Goal: Transaction & Acquisition: Purchase product/service

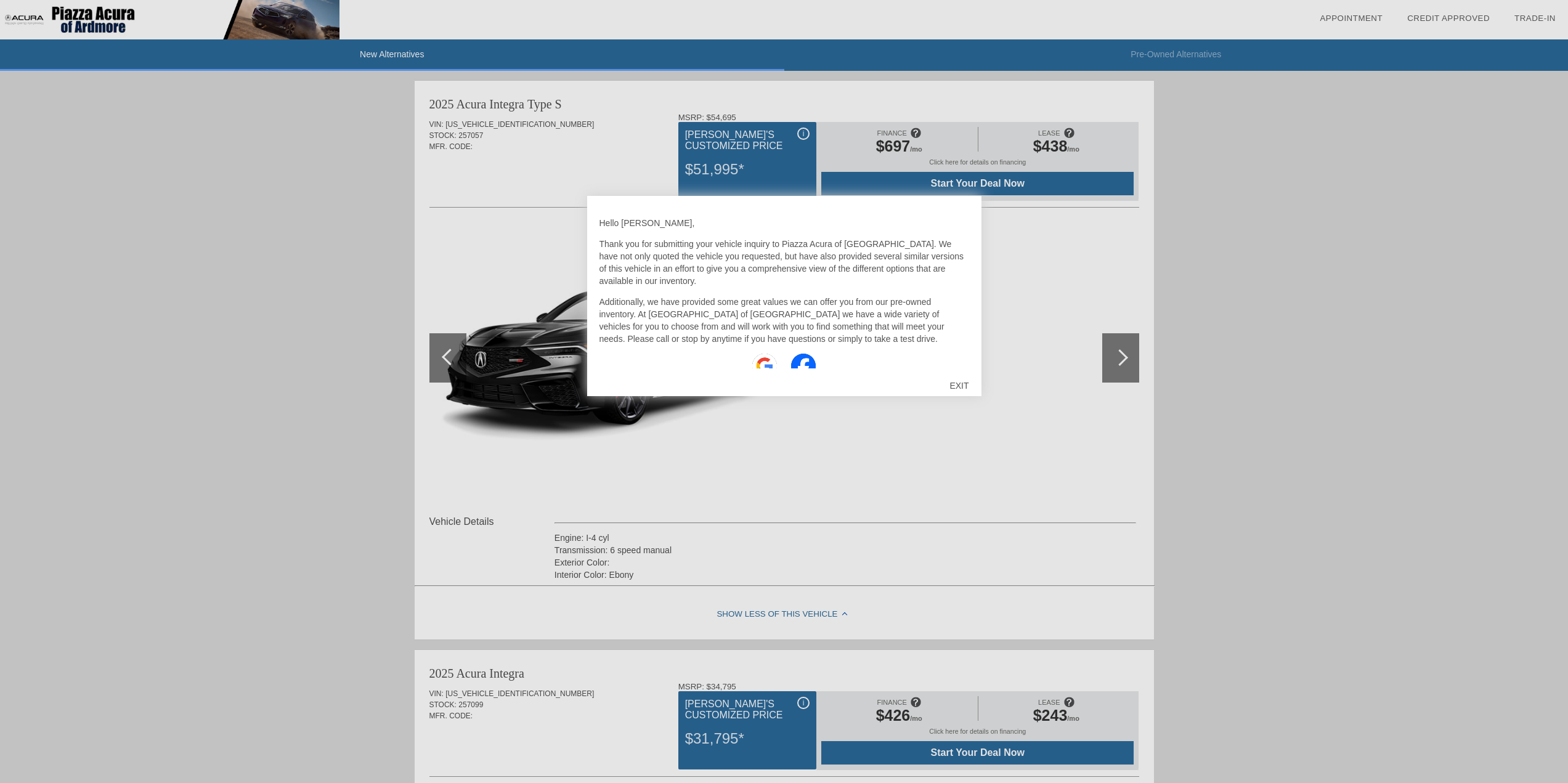
click at [966, 389] on div "EXIT" at bounding box center [959, 385] width 44 height 37
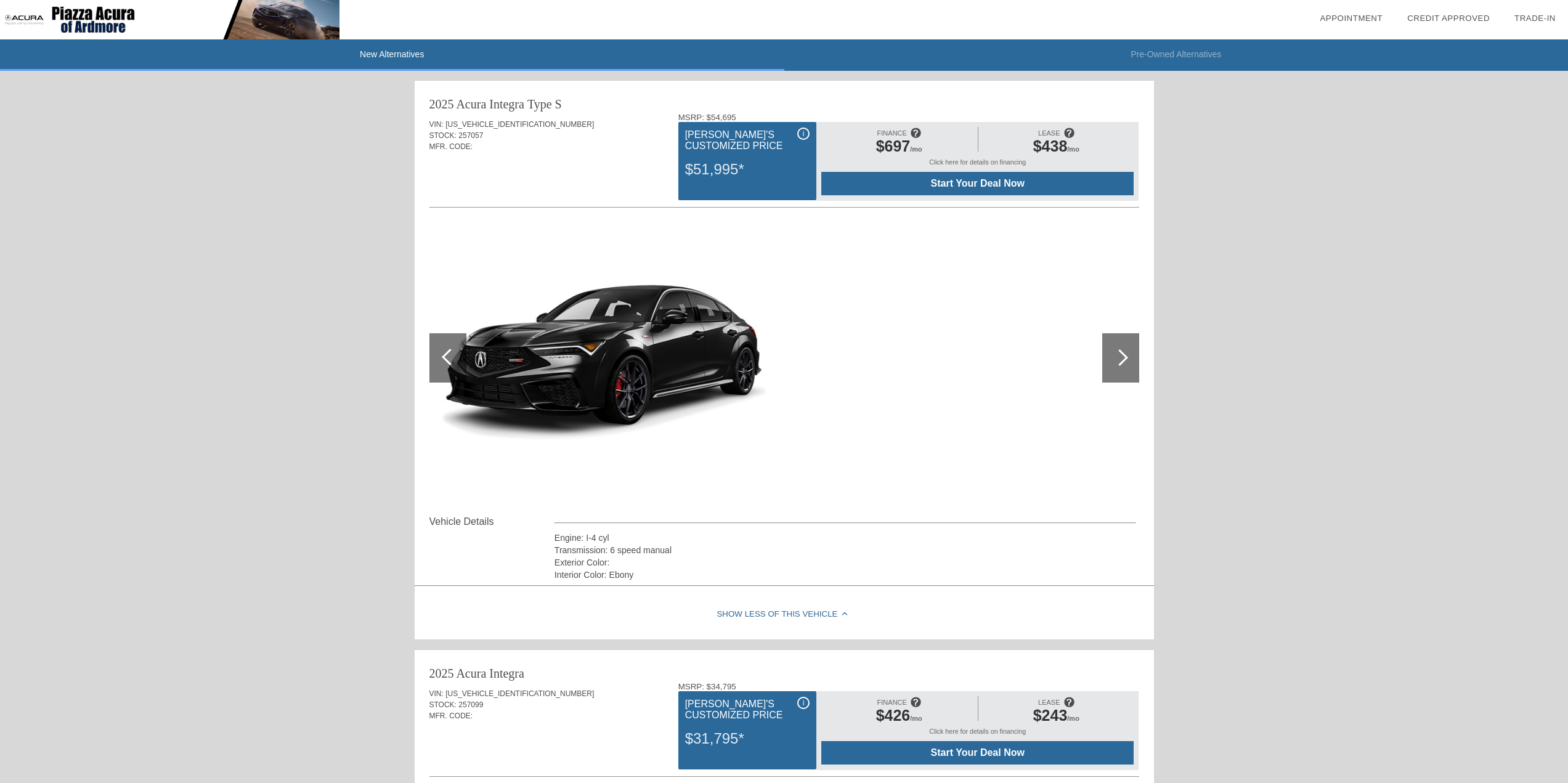
click at [807, 130] on div "i" at bounding box center [803, 134] width 12 height 12
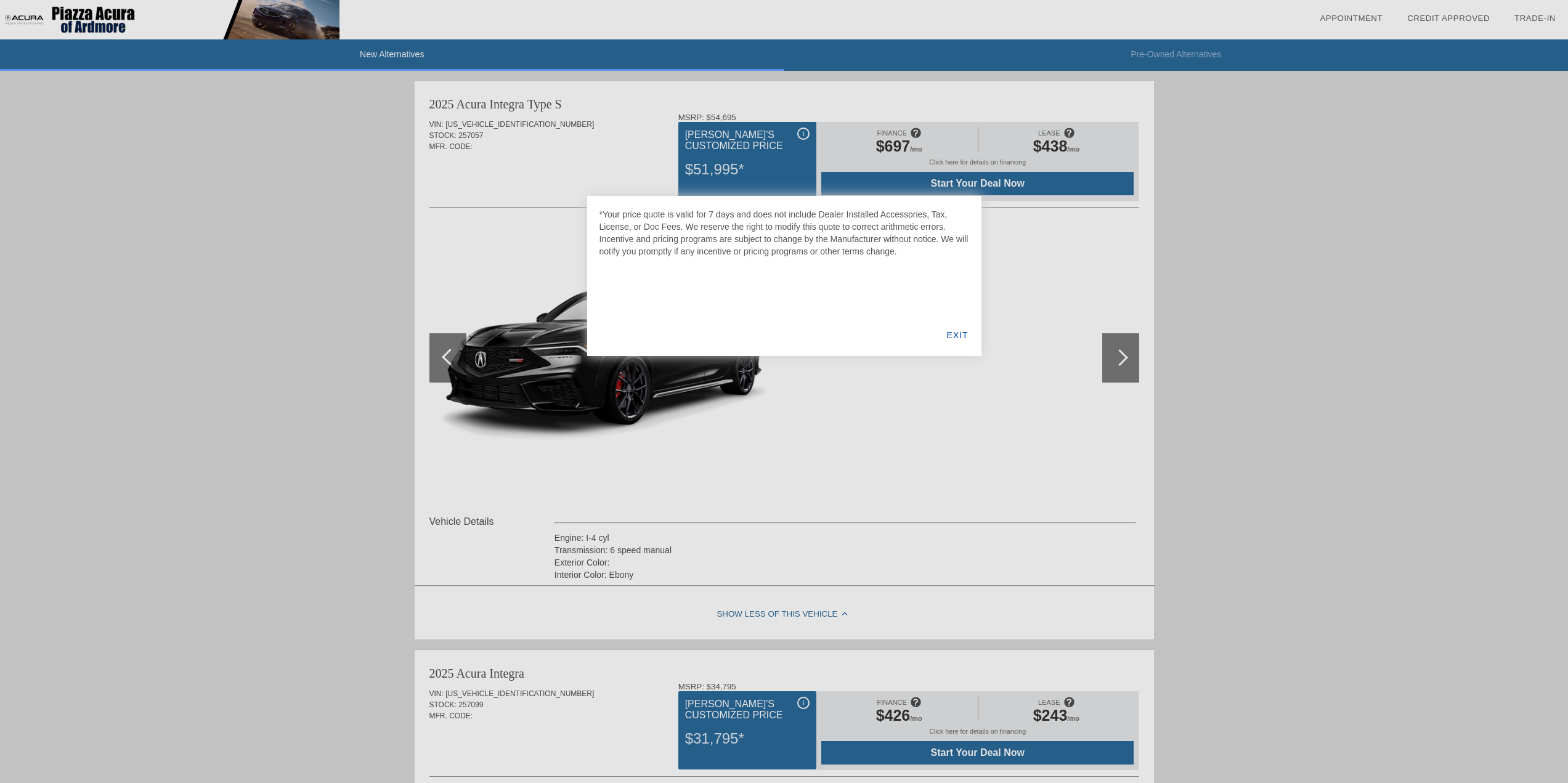
click at [956, 332] on div "EXIT" at bounding box center [956, 335] width 47 height 42
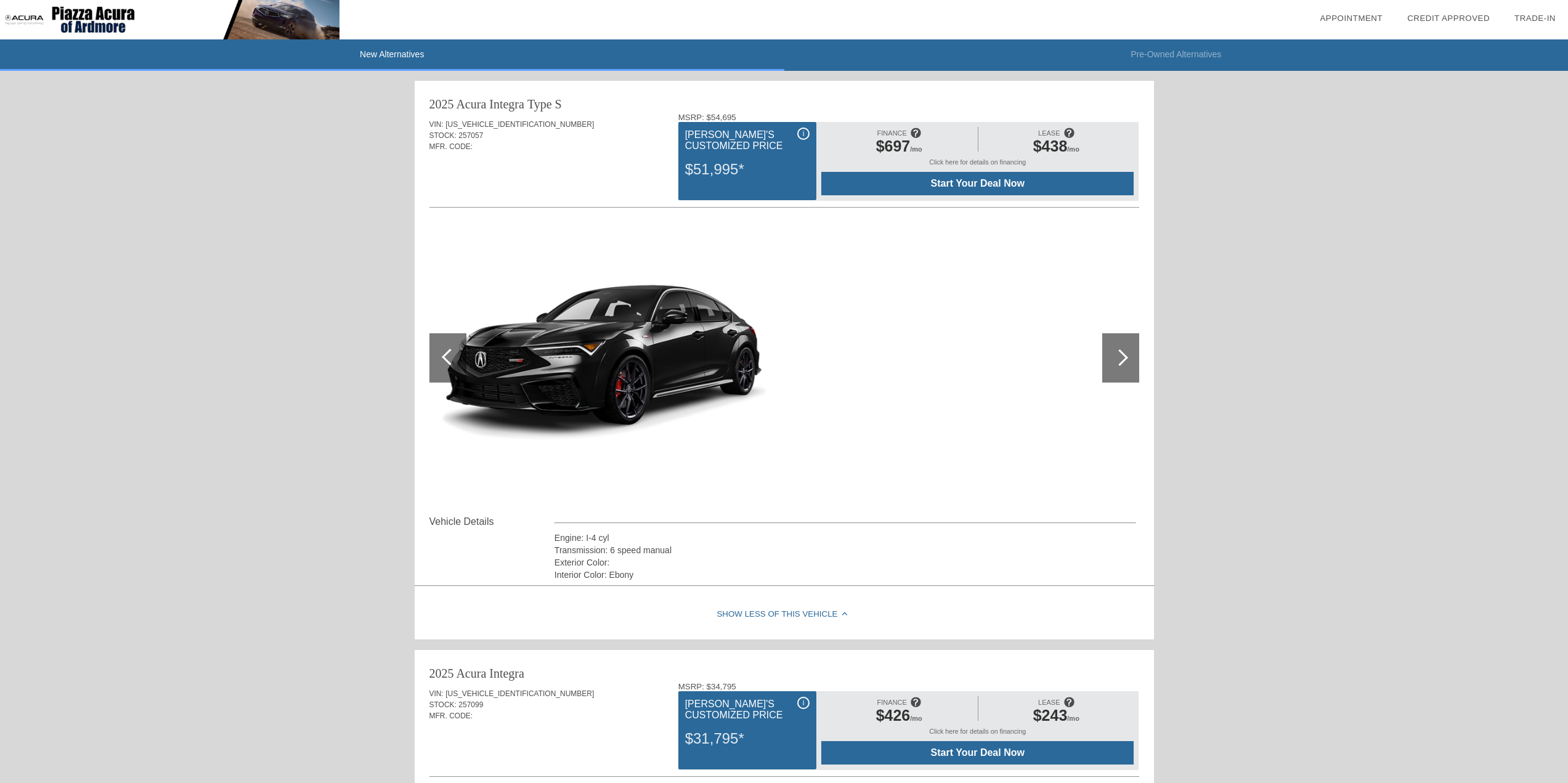
drag, startPoint x: 306, startPoint y: 441, endPoint x: 313, endPoint y: 288, distance: 153.2
click at [498, 122] on span "[US_VEHICLE_IDENTIFICATION_NUMBER]" at bounding box center [520, 124] width 149 height 8
copy span "[US_VEHICLE_IDENTIFICATION_NUMBER]"
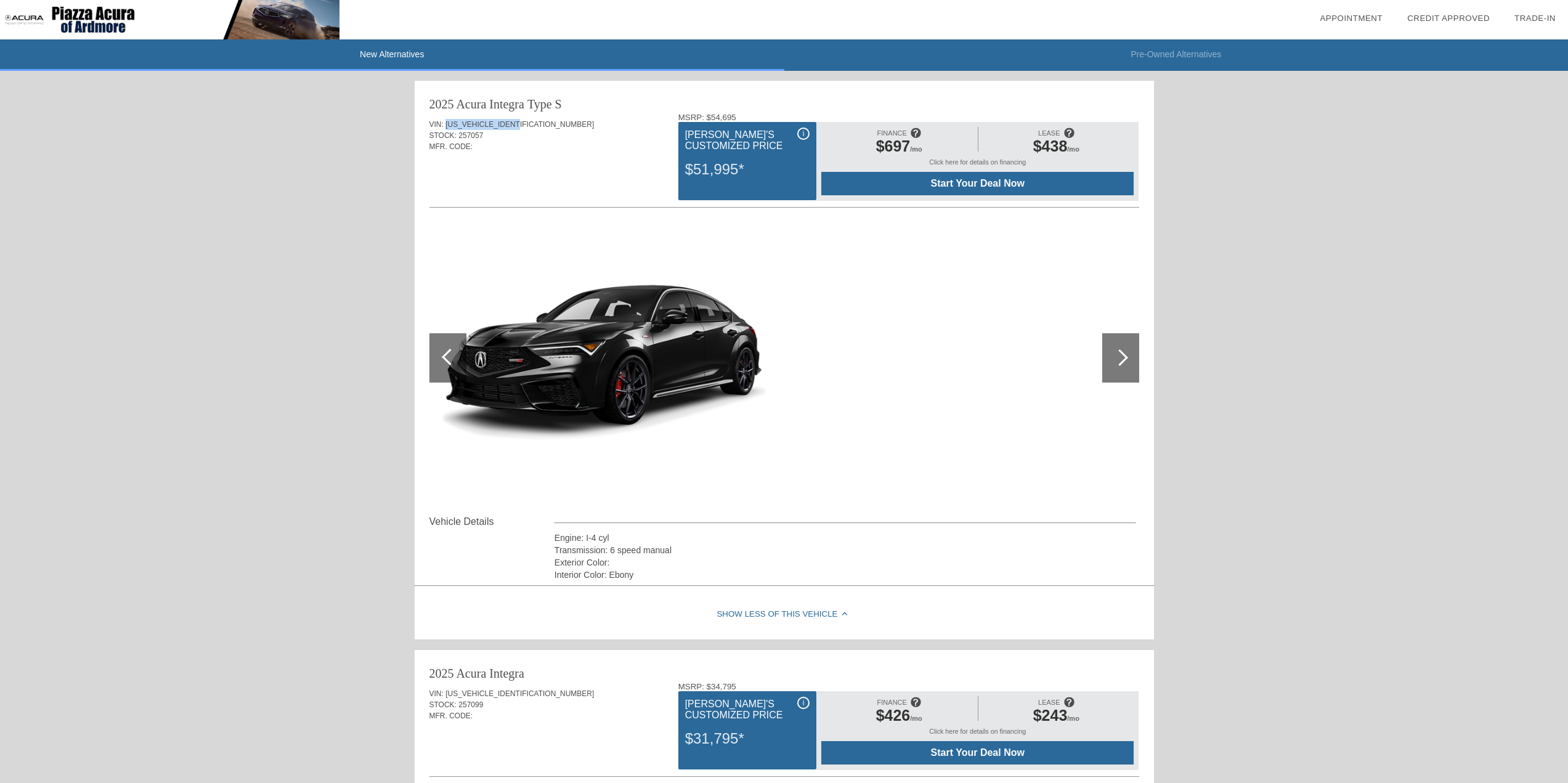
drag, startPoint x: 96, startPoint y: 17, endPoint x: 112, endPoint y: 14, distance: 16.3
drag, startPoint x: 360, startPoint y: 554, endPoint x: 369, endPoint y: 130, distance: 424.1
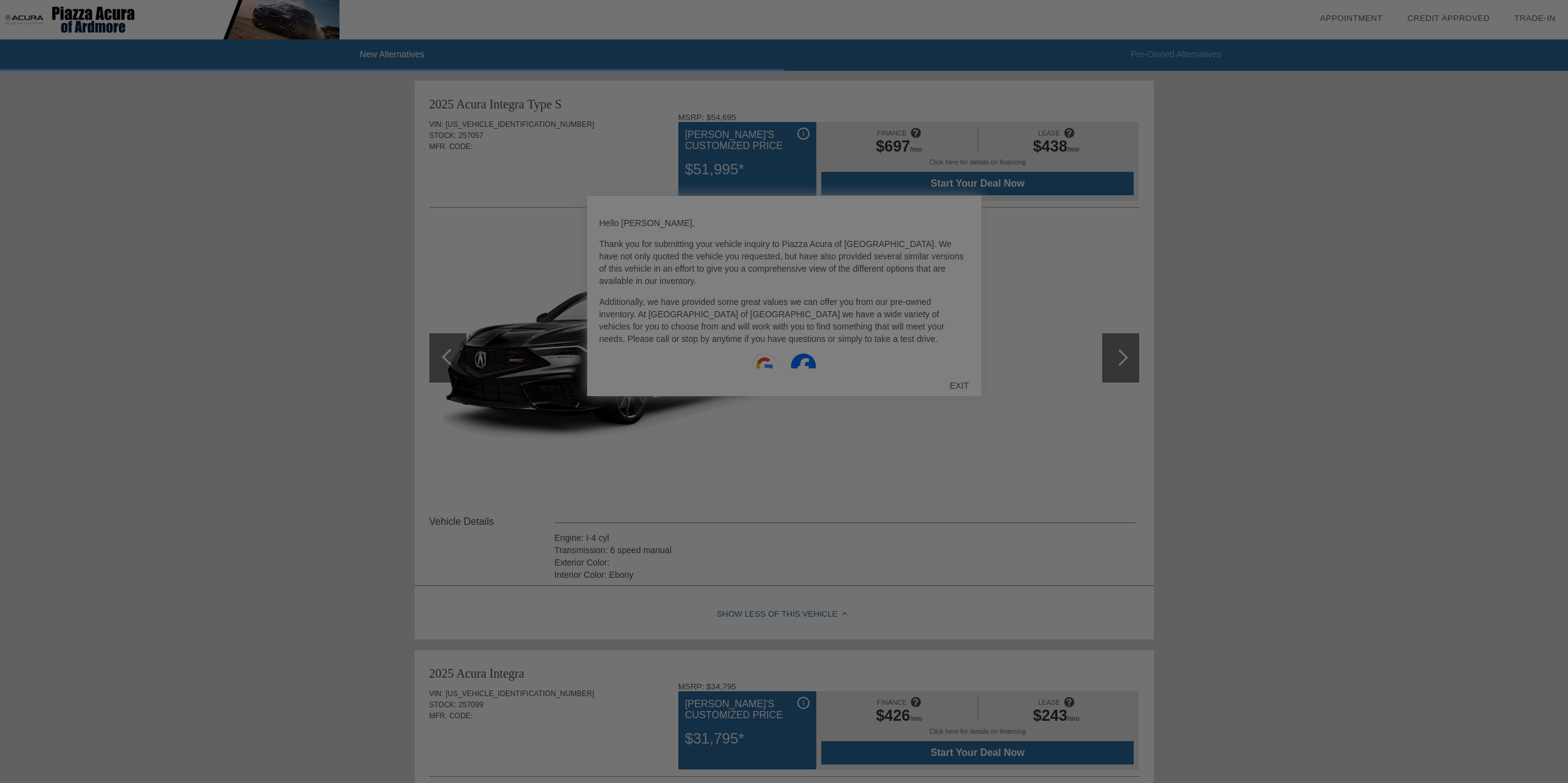
click at [321, 564] on div at bounding box center [789, 392] width 1577 height 783
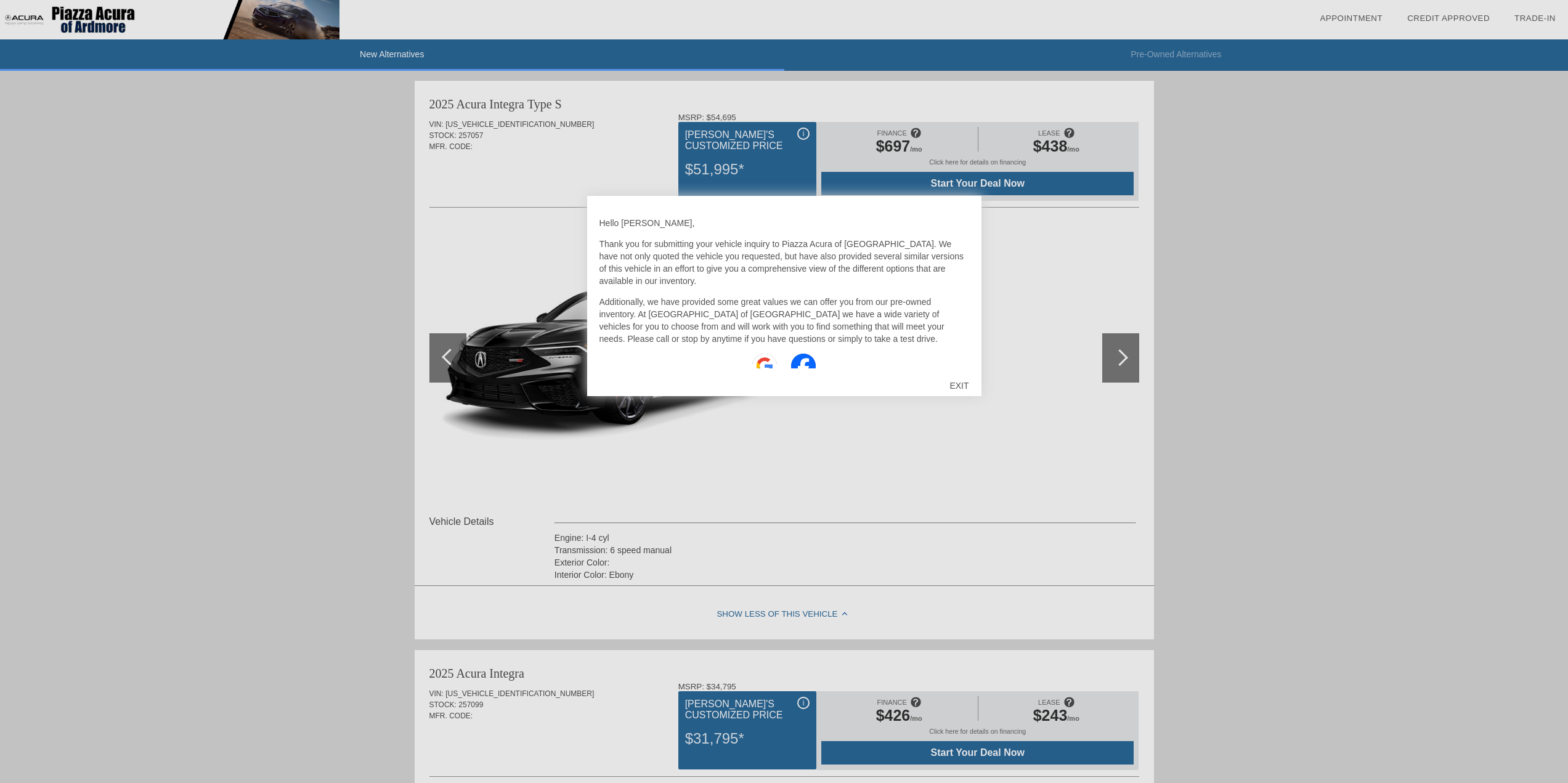
click at [966, 386] on div "EXIT" at bounding box center [959, 385] width 44 height 37
